Goal: Find specific page/section: Find specific page/section

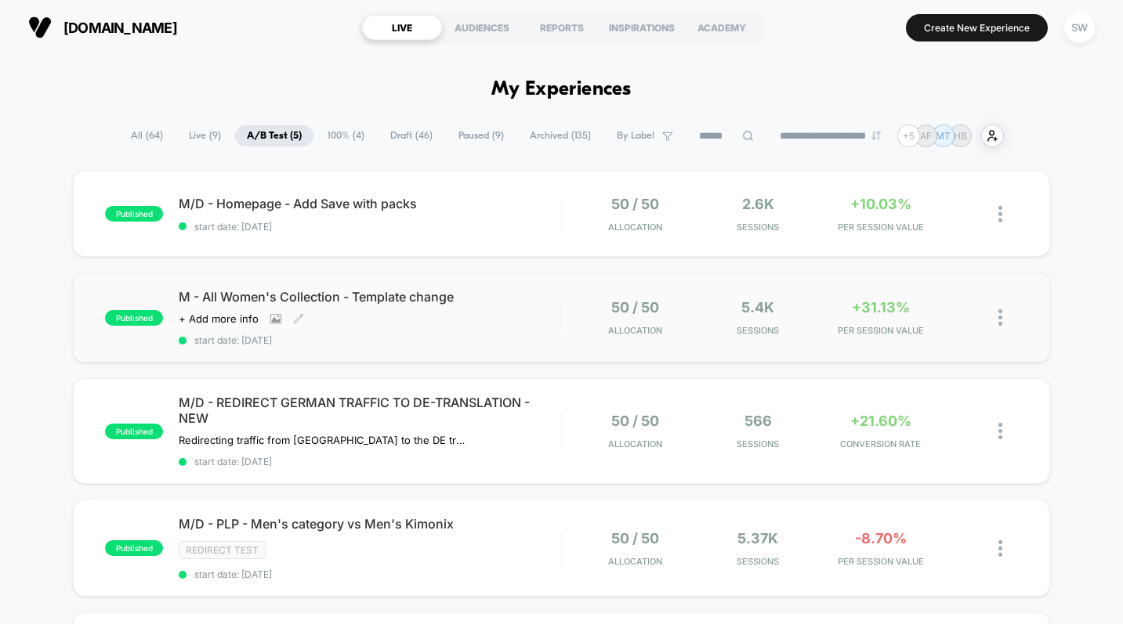
click at [535, 324] on div "M - All Women's Collection - Template change Click to view images Click to edit…" at bounding box center [370, 317] width 382 height 57
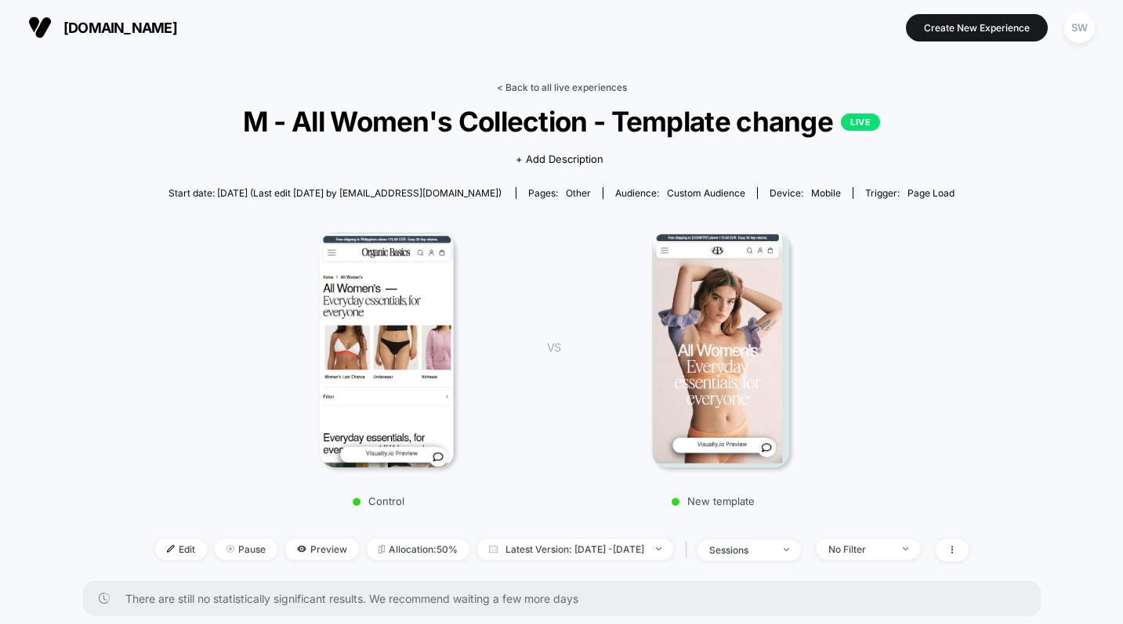
click at [541, 86] on link "< Back to all live experiences" at bounding box center [562, 87] width 130 height 12
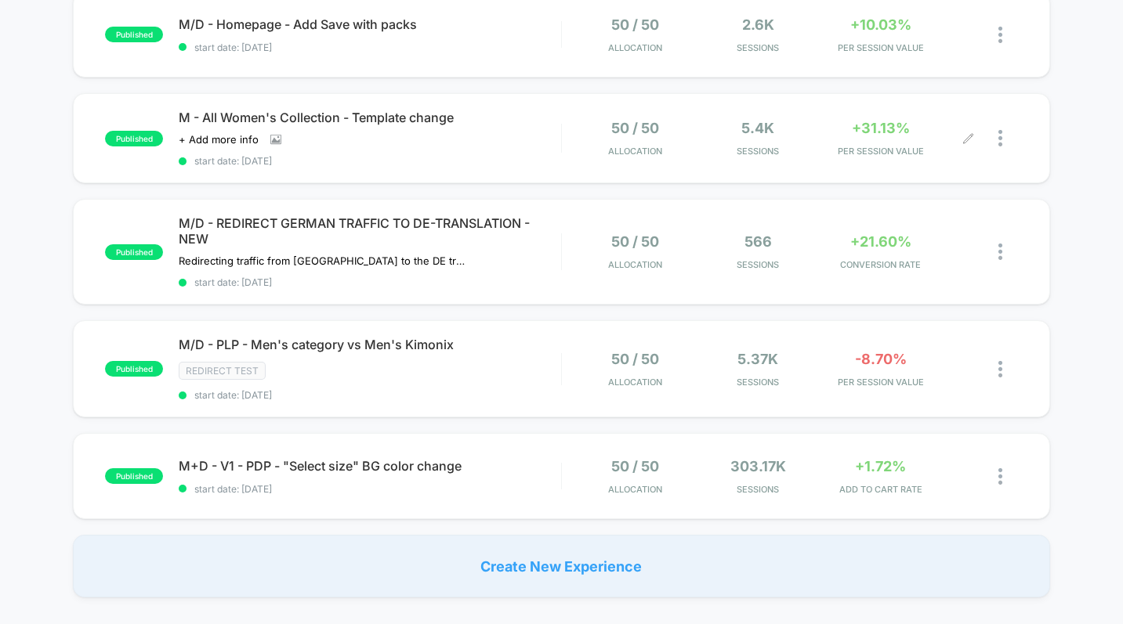
scroll to position [203, 0]
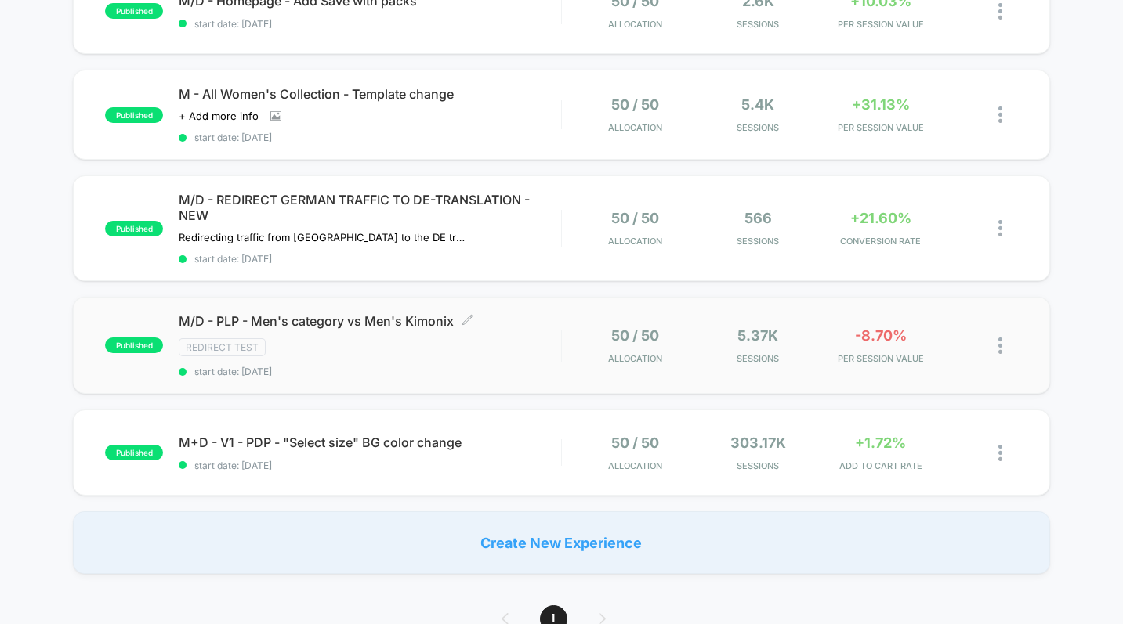
click at [553, 320] on span "M/D - PLP - Men's category vs Men's Kimonix Click to edit experience details" at bounding box center [370, 321] width 382 height 16
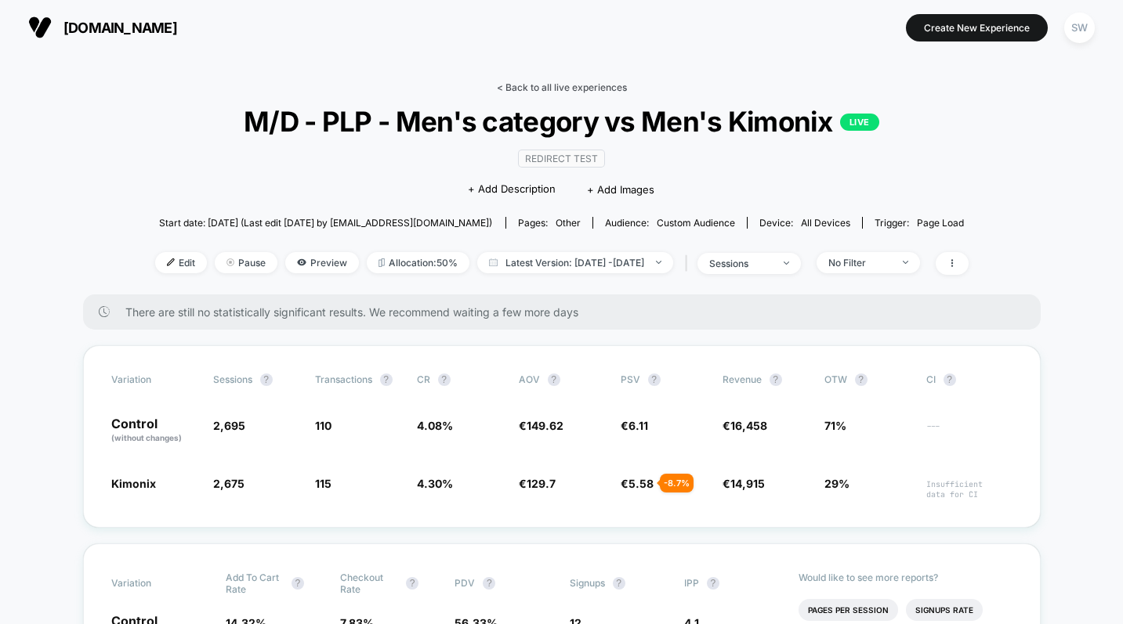
click at [566, 88] on link "< Back to all live experiences" at bounding box center [562, 87] width 130 height 12
